Goal: Register for event/course

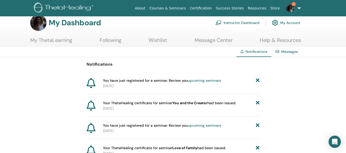
scroll to position [9, 0]
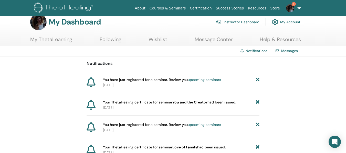
click at [197, 81] on link "upcoming seminars" at bounding box center [204, 80] width 33 height 5
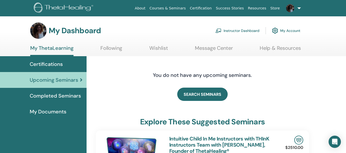
click at [68, 94] on span "Completed Seminars" at bounding box center [55, 96] width 51 height 8
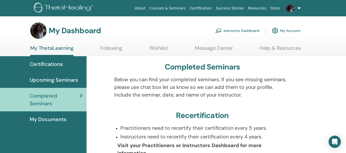
click at [248, 31] on link "Instructor Dashboard" at bounding box center [237, 30] width 44 height 11
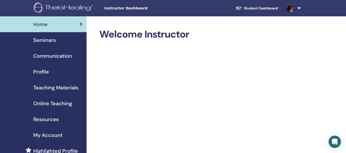
click at [58, 86] on span "Teaching Materials" at bounding box center [55, 88] width 45 height 8
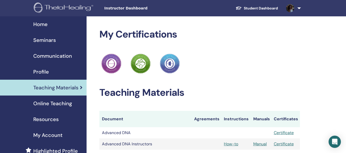
click at [255, 6] on link "Student Dashboard" at bounding box center [256, 8] width 50 height 9
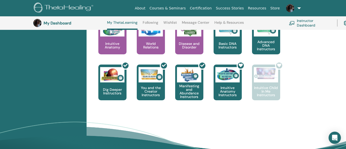
scroll to position [288, 0]
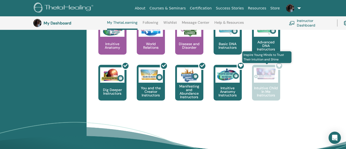
click at [264, 89] on div at bounding box center [269, 85] width 28 height 46
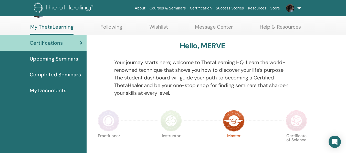
scroll to position [0, 0]
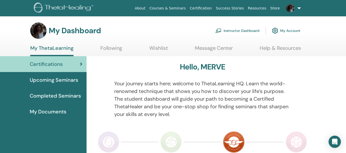
click at [69, 79] on span "Upcoming Seminars" at bounding box center [54, 80] width 48 height 8
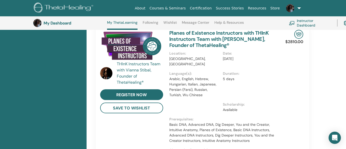
scroll to position [116, 0]
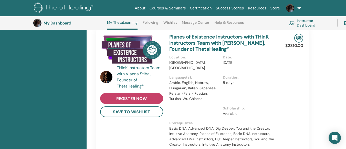
click at [152, 97] on link "register now" at bounding box center [131, 98] width 63 height 11
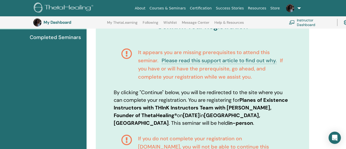
scroll to position [68, 0]
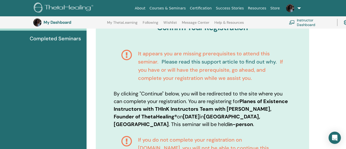
click at [236, 63] on link "Please read this support article to find out why." at bounding box center [218, 62] width 115 height 7
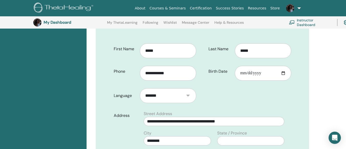
scroll to position [203, 0]
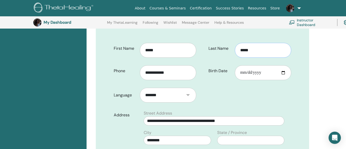
click at [261, 49] on input "*****" at bounding box center [263, 50] width 56 height 15
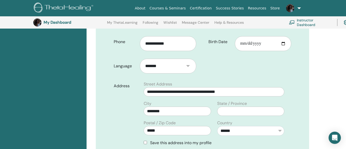
scroll to position [235, 0]
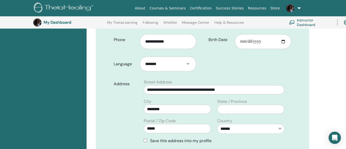
click at [190, 65] on select "**********" at bounding box center [168, 64] width 56 height 15
select select "***"
click at [140, 57] on select "**********" at bounding box center [168, 64] width 56 height 15
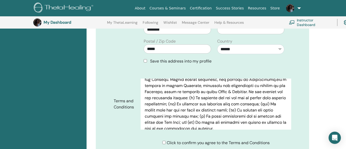
scroll to position [484, 0]
